Goal: Task Accomplishment & Management: Manage account settings

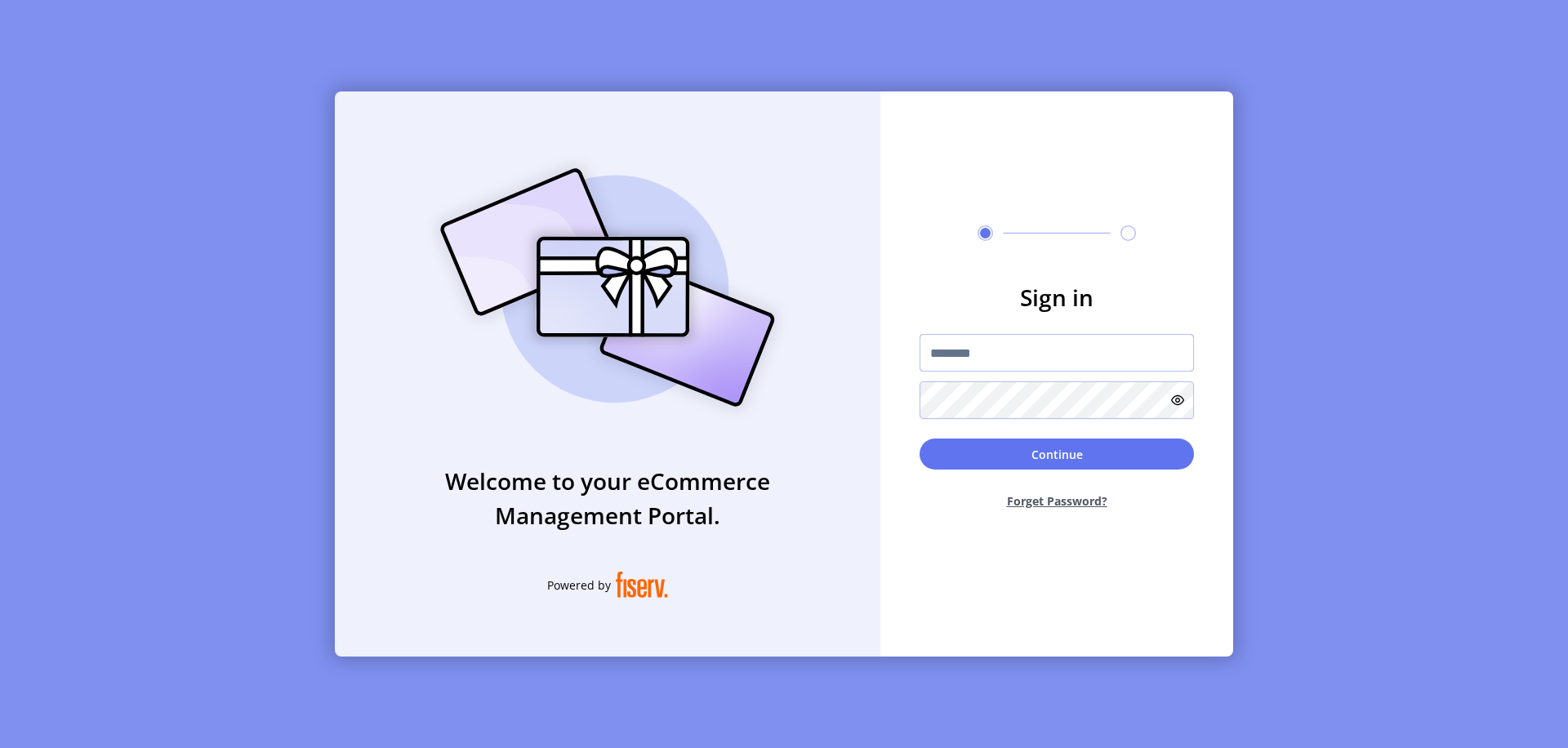
click at [1056, 353] on input "text" at bounding box center [1056, 352] width 274 height 37
type input "**********"
click at [1056, 454] on button "Continue" at bounding box center [1056, 455] width 274 height 31
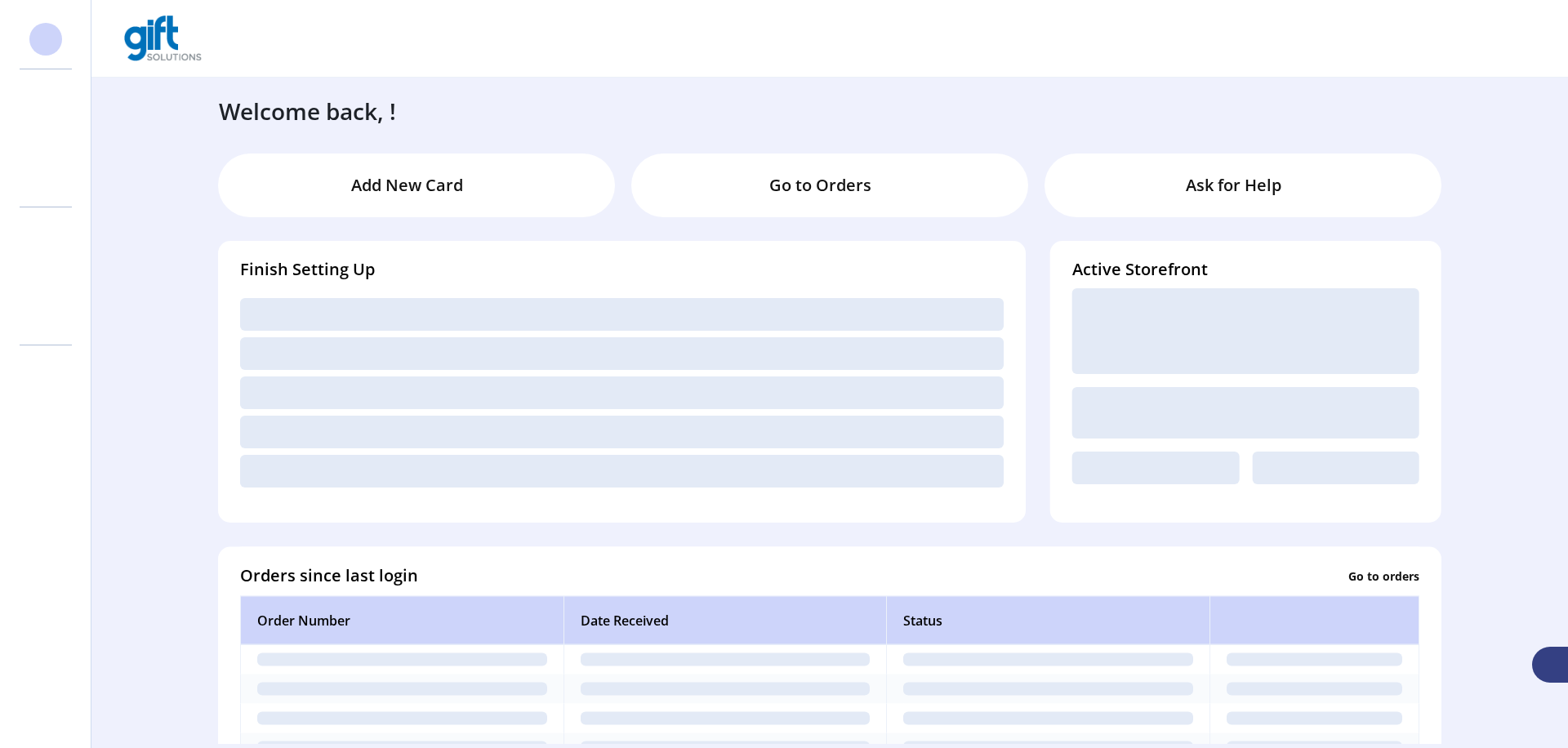
click at [45, 138] on svg-icon at bounding box center [45, 138] width 27 height 27
